Goal: Transaction & Acquisition: Book appointment/travel/reservation

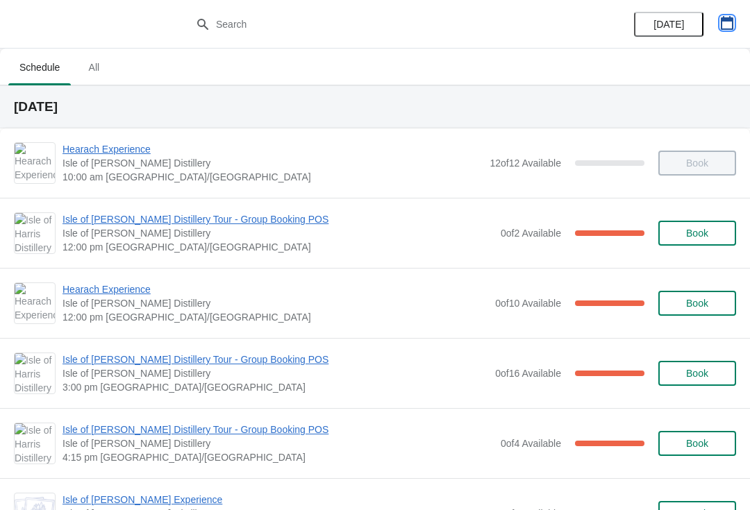
click at [738, 18] on button "button" at bounding box center [726, 22] width 25 height 25
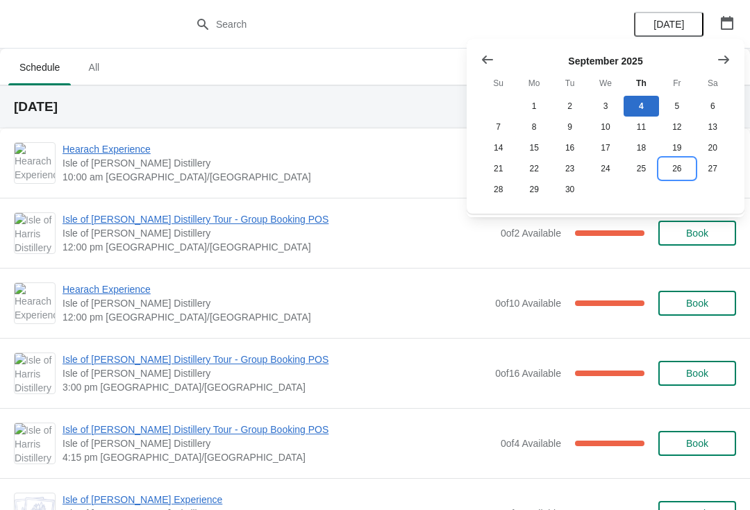
click at [675, 178] on button "26" at bounding box center [676, 168] width 35 height 21
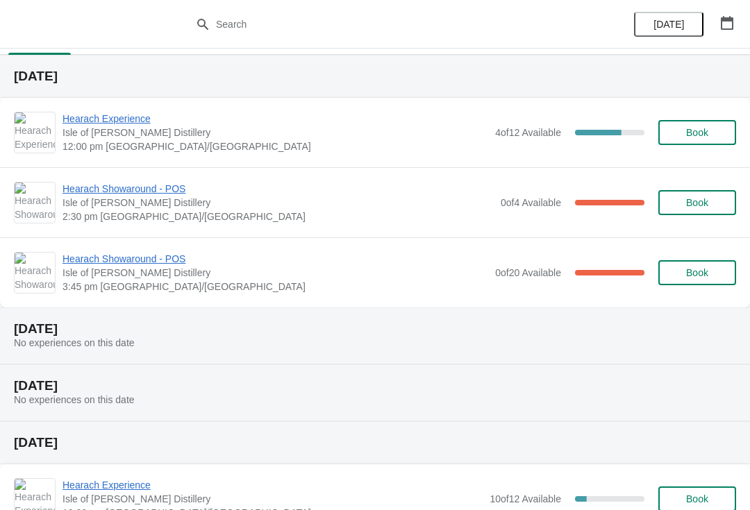
scroll to position [25, 0]
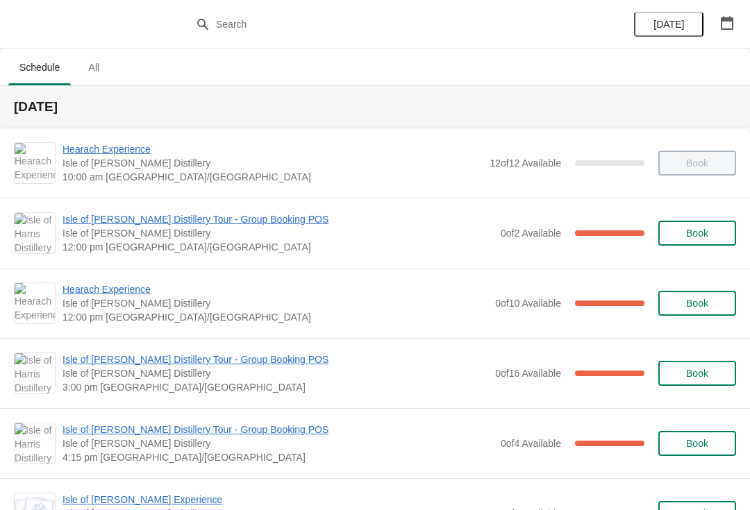
click at [738, 24] on button "button" at bounding box center [726, 22] width 25 height 25
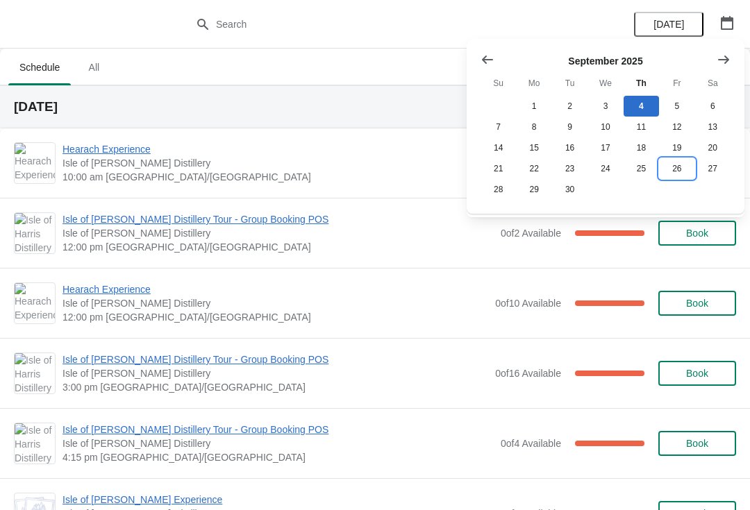
click at [675, 168] on button "26" at bounding box center [676, 168] width 35 height 21
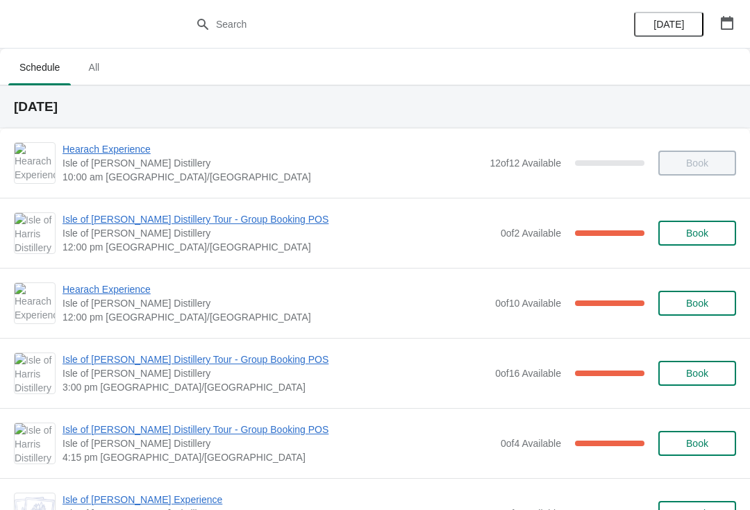
click at [728, 19] on icon "button" at bounding box center [727, 23] width 12 height 14
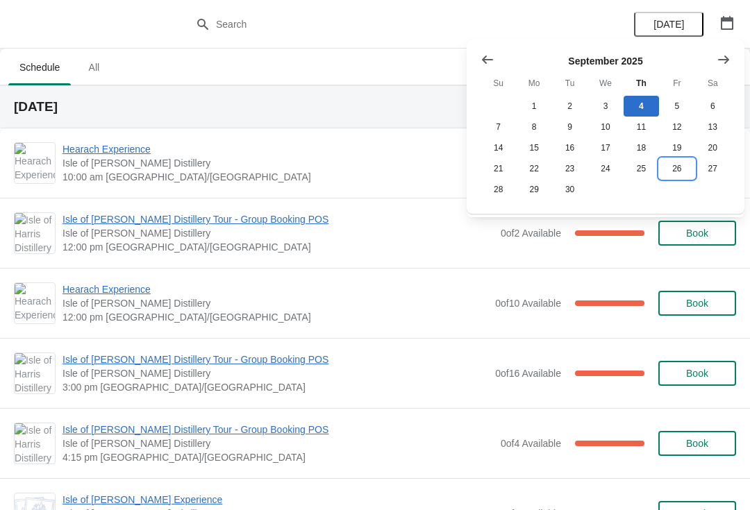
click at [670, 178] on button "26" at bounding box center [676, 168] width 35 height 21
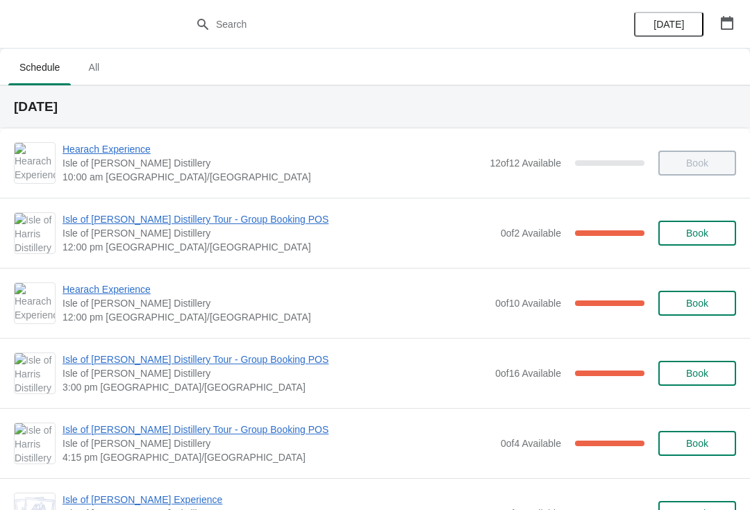
click at [739, 26] on button "button" at bounding box center [726, 22] width 25 height 25
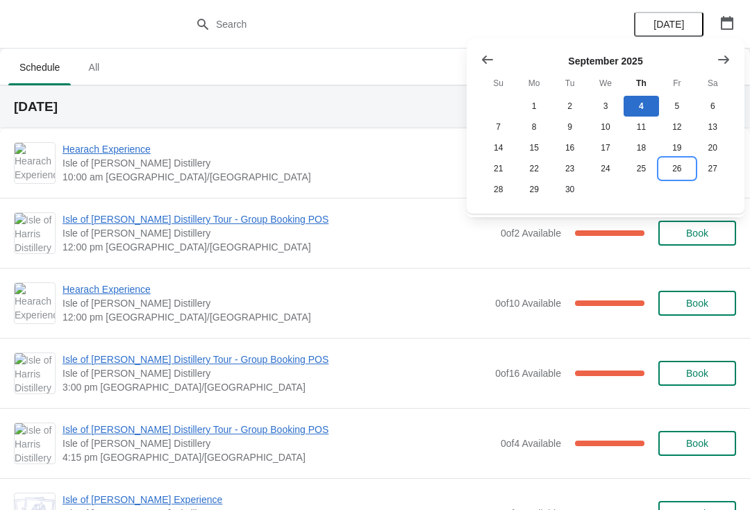
click at [680, 172] on button "26" at bounding box center [676, 168] width 35 height 21
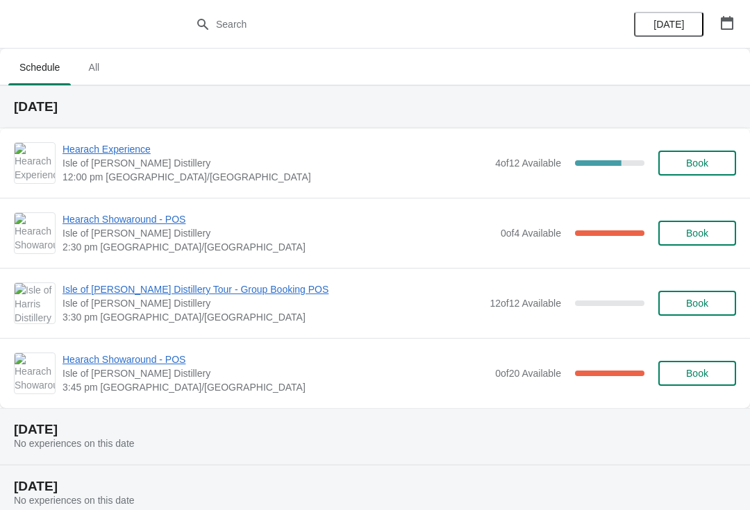
click at [699, 310] on button "Book" at bounding box center [697, 303] width 78 height 25
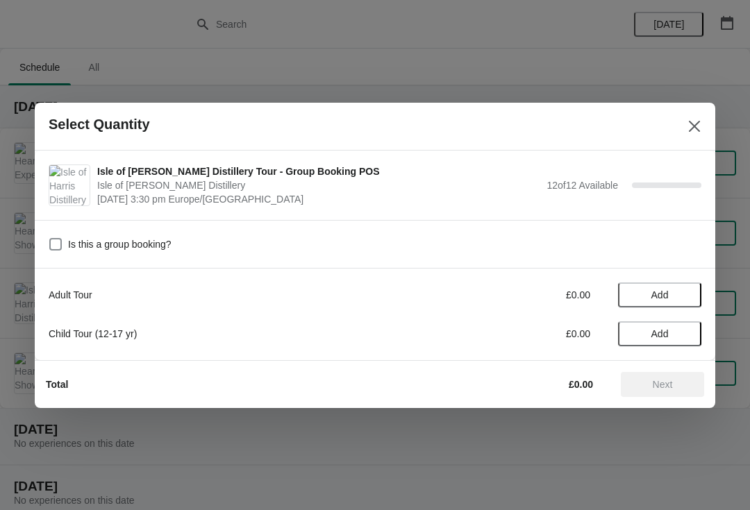
click at [682, 295] on span "Add" at bounding box center [659, 294] width 58 height 11
click at [682, 297] on icon at bounding box center [683, 294] width 15 height 15
click at [682, 300] on icon at bounding box center [683, 294] width 15 height 15
click at [684, 299] on icon at bounding box center [683, 294] width 15 height 15
click at [683, 299] on icon at bounding box center [683, 294] width 15 height 15
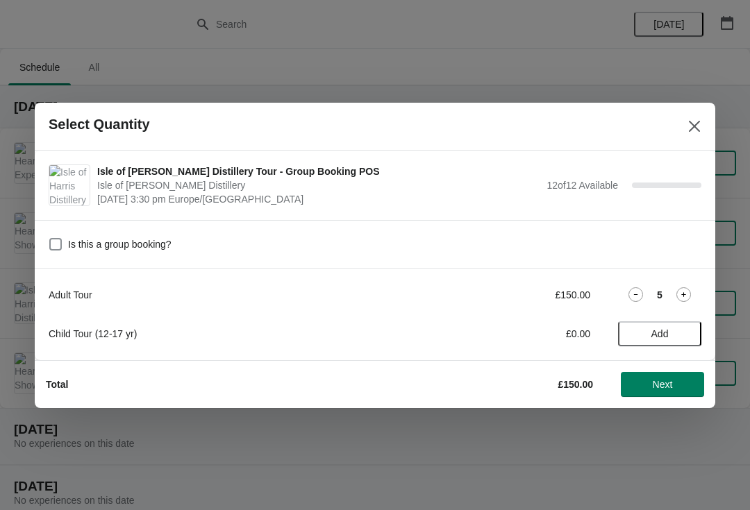
click at [683, 299] on icon at bounding box center [683, 294] width 15 height 15
click at [685, 296] on icon at bounding box center [683, 294] width 15 height 15
click at [686, 297] on icon at bounding box center [683, 294] width 15 height 15
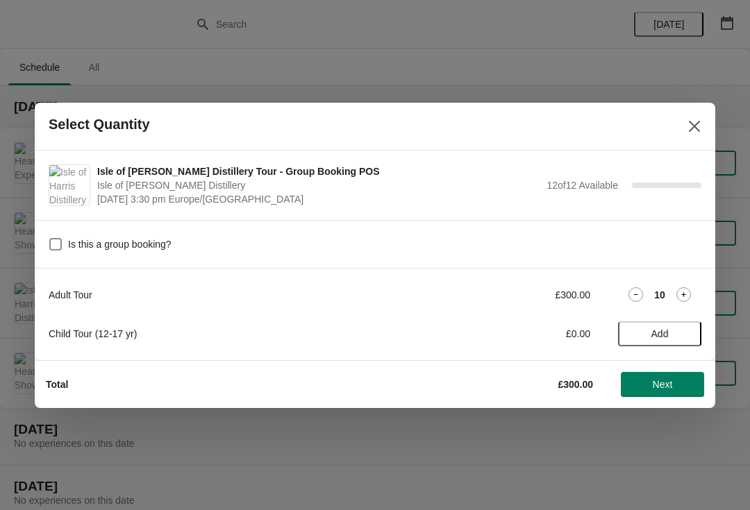
click at [687, 298] on icon at bounding box center [683, 294] width 15 height 15
click at [687, 296] on icon at bounding box center [683, 294] width 15 height 15
click at [680, 394] on button "Next" at bounding box center [662, 384] width 83 height 25
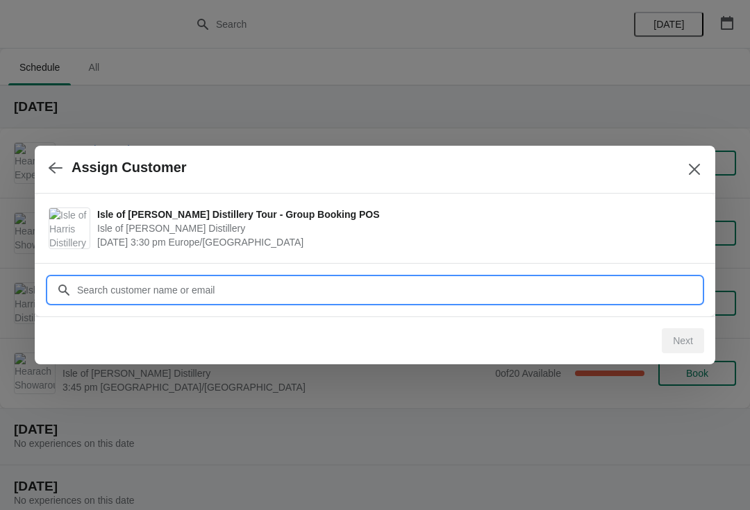
click at [98, 286] on input "Customer" at bounding box center [388, 290] width 625 height 25
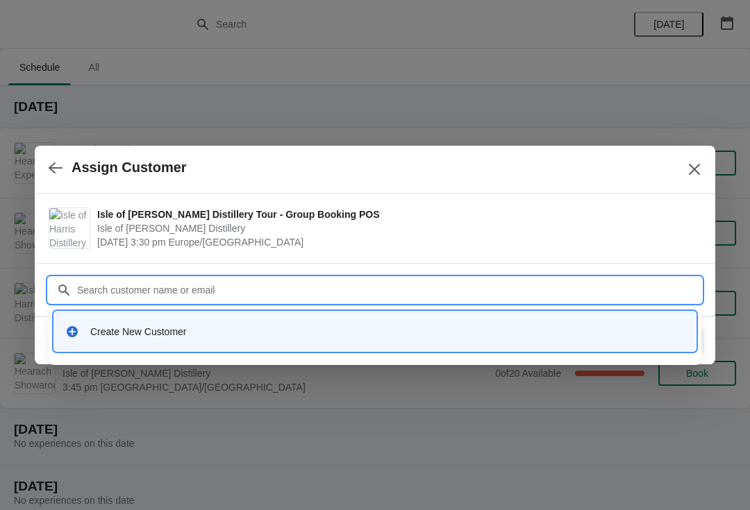
click at [95, 329] on div "Create New Customer" at bounding box center [387, 332] width 594 height 14
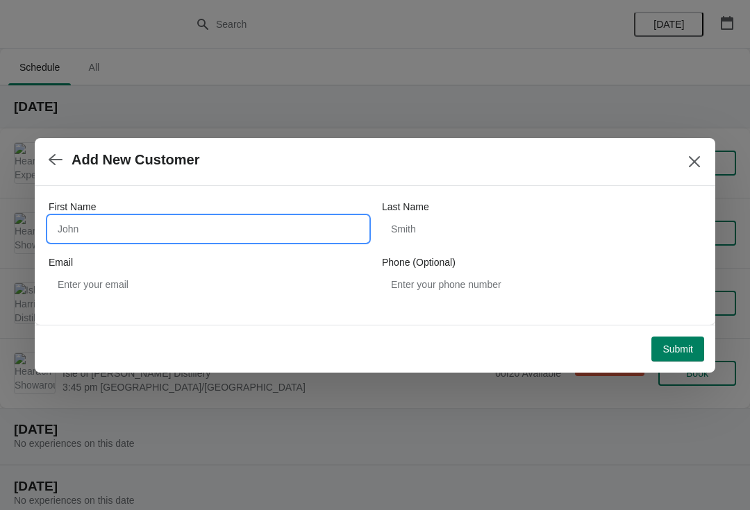
click at [82, 228] on input "First Name" at bounding box center [208, 229] width 319 height 25
type input "[PERSON_NAME]"
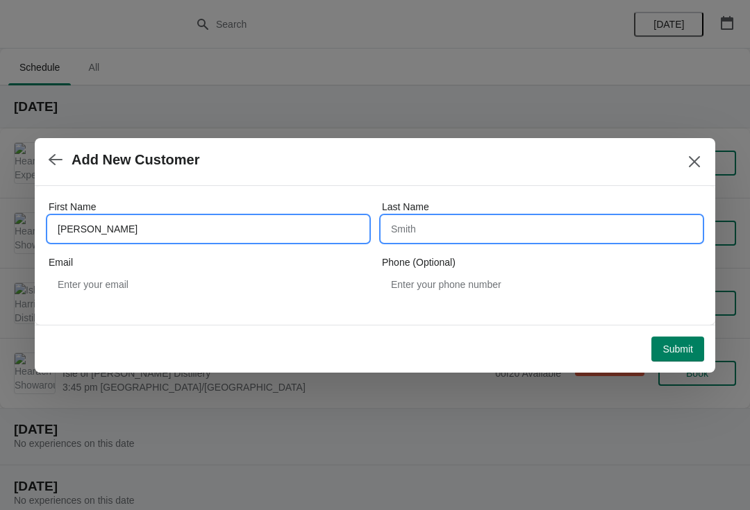
click at [453, 237] on input "Last Name" at bounding box center [541, 229] width 319 height 25
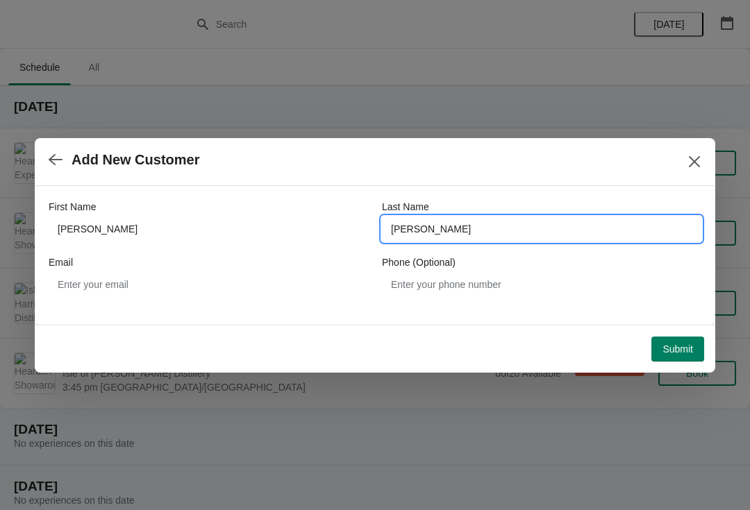
type input "[PERSON_NAME]"
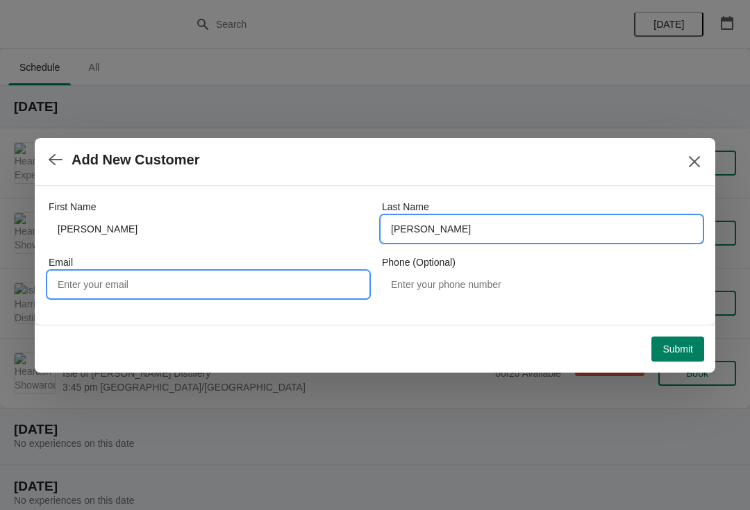
click at [68, 286] on input "Email" at bounding box center [208, 284] width 319 height 25
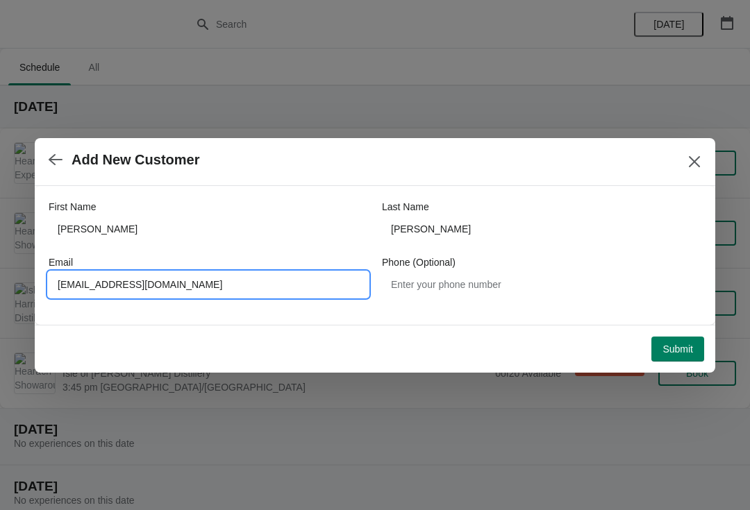
type input "[EMAIL_ADDRESS][DOMAIN_NAME]"
click at [680, 361] on button "Submit" at bounding box center [677, 349] width 53 height 25
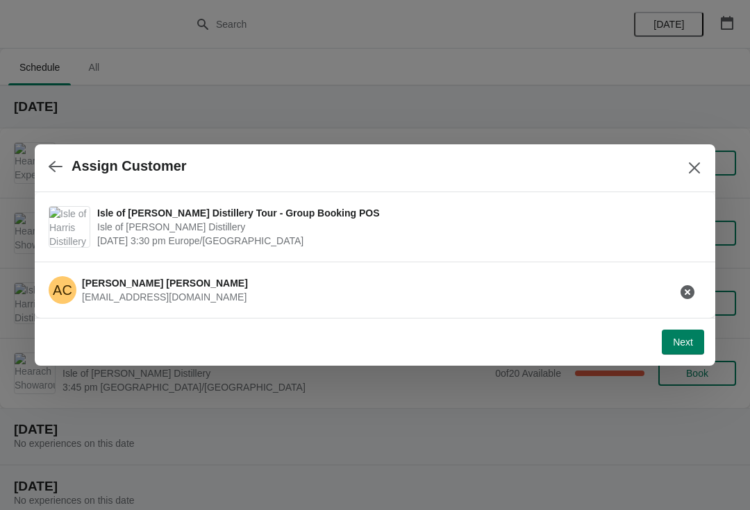
click at [682, 351] on button "Next" at bounding box center [683, 342] width 42 height 25
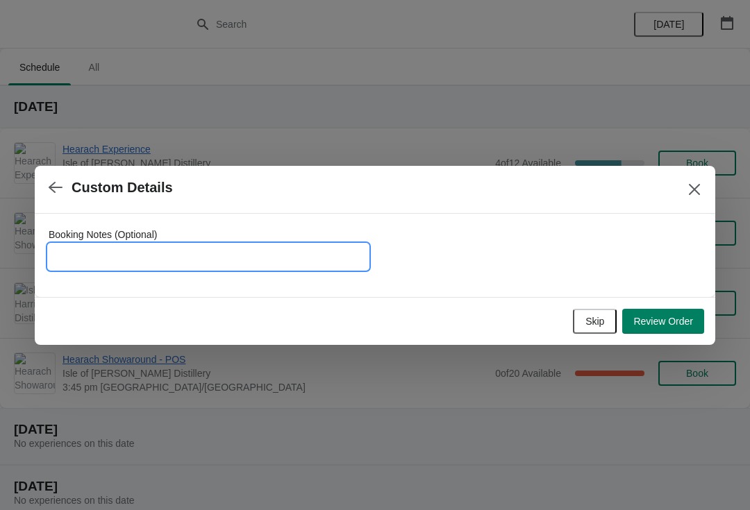
click at [90, 249] on input "Booking Notes (Optional)" at bounding box center [208, 256] width 319 height 25
type input "This will be a Gin Experience"
click at [680, 324] on span "Review Order" at bounding box center [663, 321] width 60 height 11
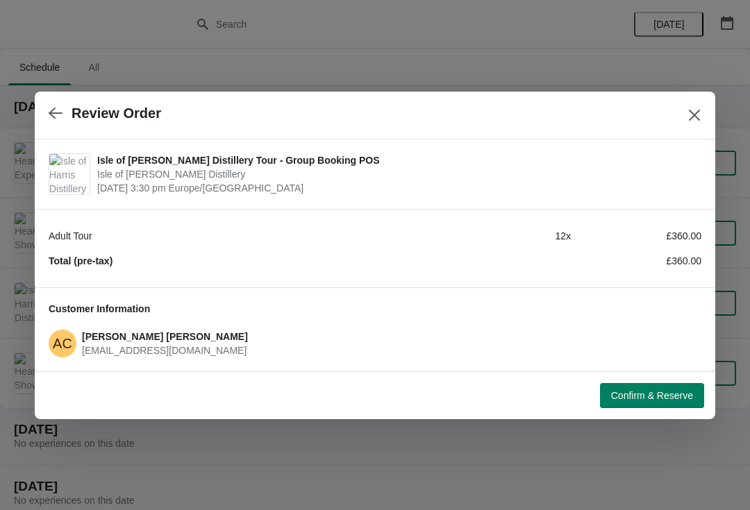
click at [657, 404] on button "Confirm & Reserve" at bounding box center [652, 395] width 104 height 25
